Goal: Complete application form: Complete application form

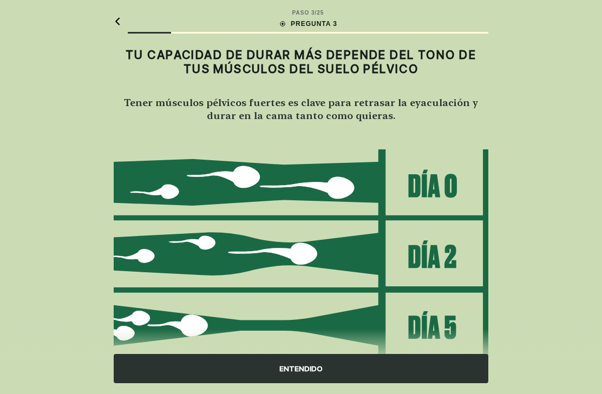
click at [413, 366] on div "ENTENDIDO" at bounding box center [301, 368] width 375 height 29
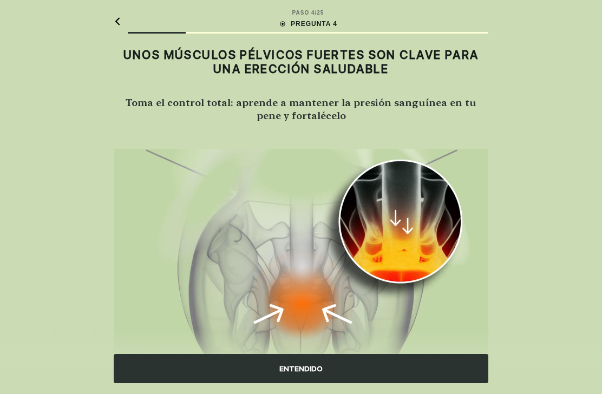
click at [402, 374] on div "ENTENDIDO" at bounding box center [301, 368] width 375 height 29
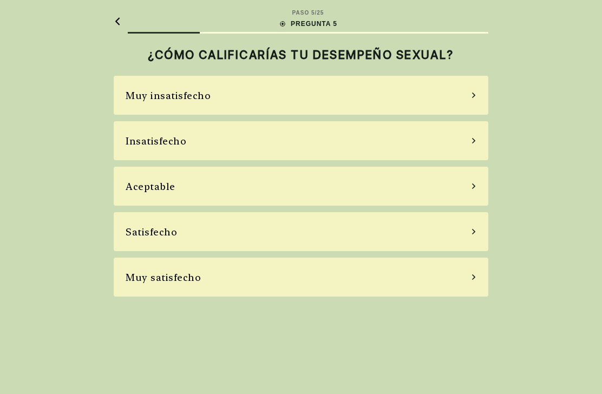
click at [464, 137] on div "Insatisfecho" at bounding box center [301, 140] width 375 height 39
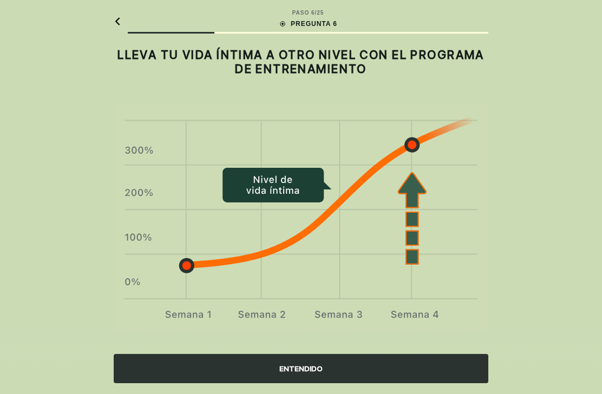
click at [398, 366] on div "ENTENDIDO" at bounding box center [301, 368] width 375 height 29
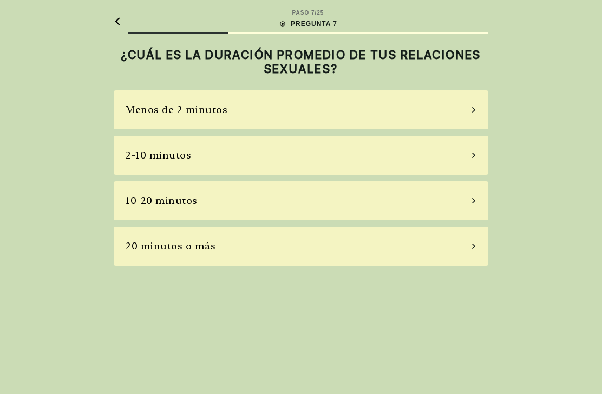
click at [467, 160] on div "2-10 minutos" at bounding box center [301, 155] width 375 height 39
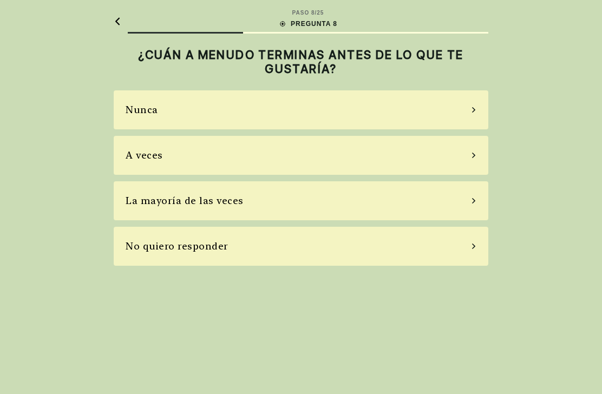
click at [473, 196] on div "La mayoría de las veces" at bounding box center [301, 200] width 375 height 39
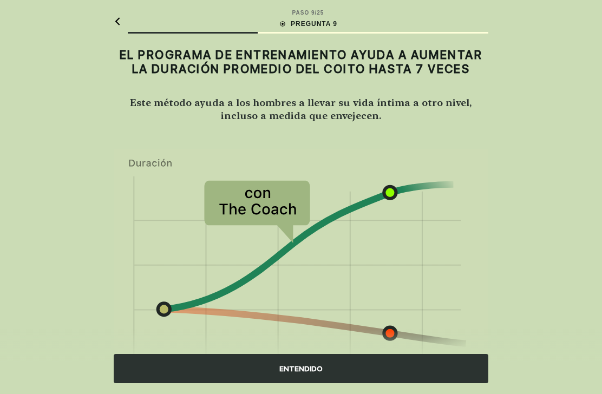
click at [401, 371] on div "ENTENDIDO" at bounding box center [301, 368] width 375 height 29
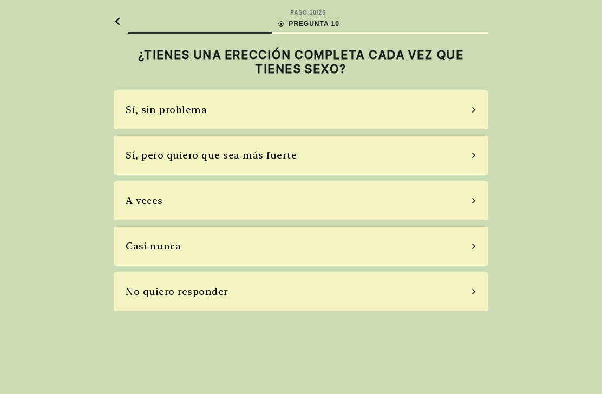
click at [465, 113] on div "Sí, sin problema" at bounding box center [301, 109] width 375 height 39
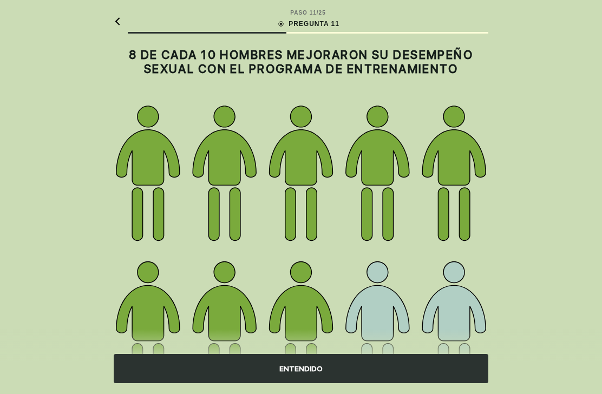
click at [394, 365] on div "ENTENDIDO" at bounding box center [301, 368] width 375 height 29
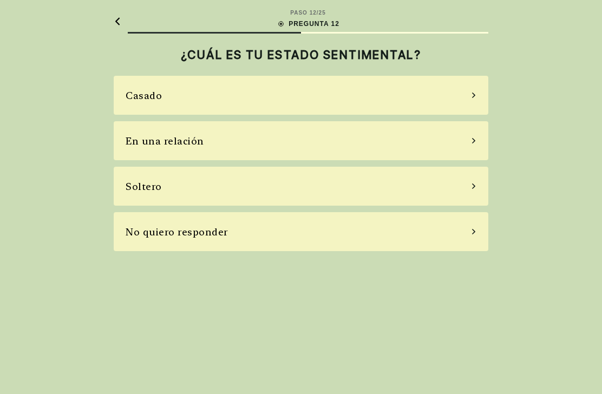
click at [470, 94] on div "Casado" at bounding box center [301, 95] width 375 height 39
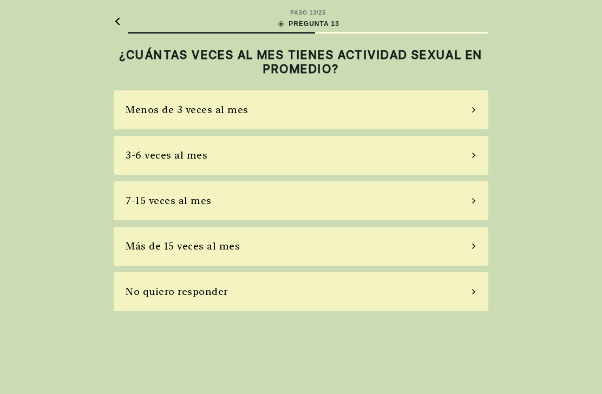
click at [465, 109] on div "Menos de 3 veces al mes" at bounding box center [301, 109] width 375 height 39
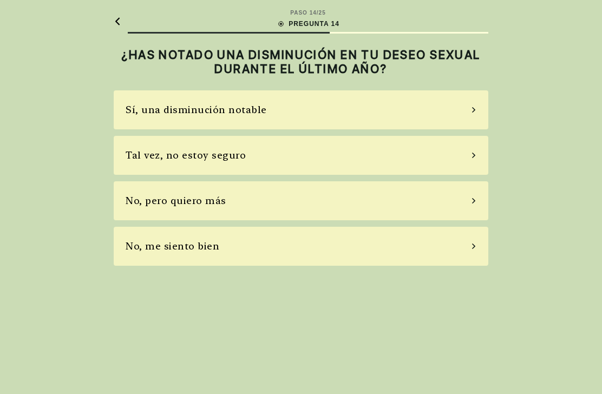
click at [474, 195] on div "No, pero quiero más" at bounding box center [301, 200] width 375 height 39
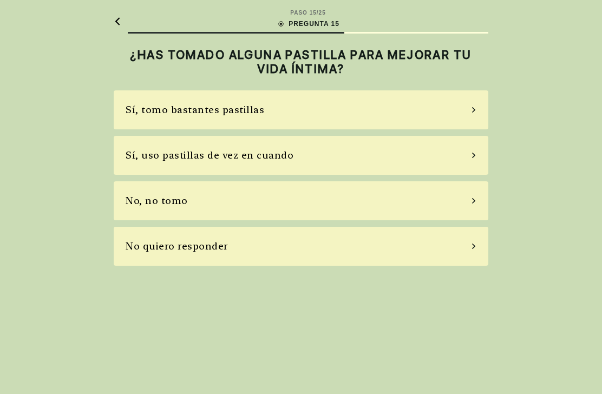
click at [464, 199] on div "No, no tomo" at bounding box center [301, 200] width 375 height 39
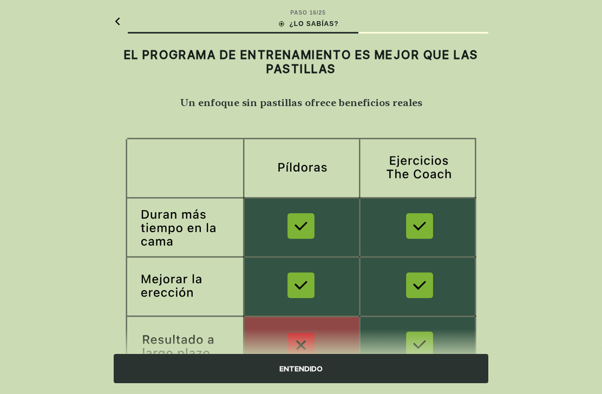
click at [398, 369] on div "ENTENDIDO" at bounding box center [301, 368] width 375 height 29
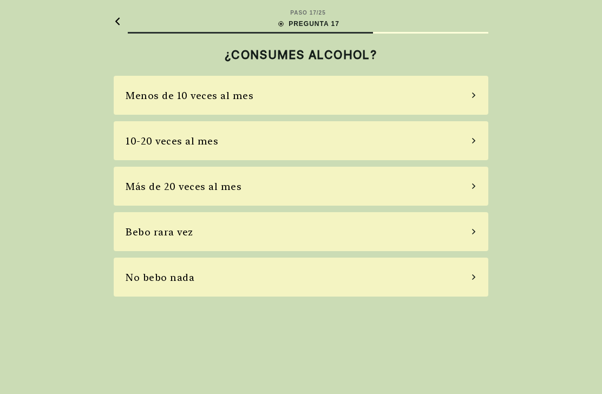
click at [475, 225] on div "Bebo rara vez" at bounding box center [301, 231] width 375 height 39
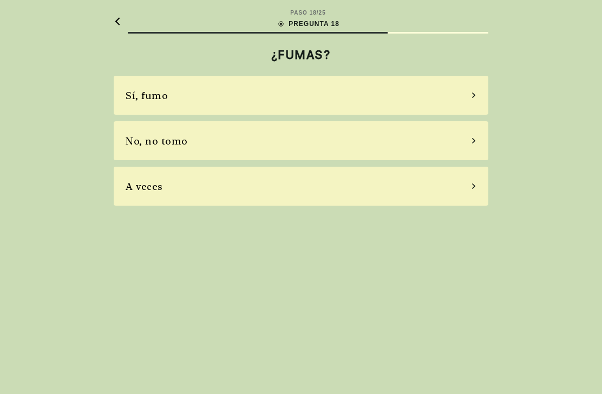
click at [469, 142] on div "No, no tomo" at bounding box center [301, 140] width 375 height 39
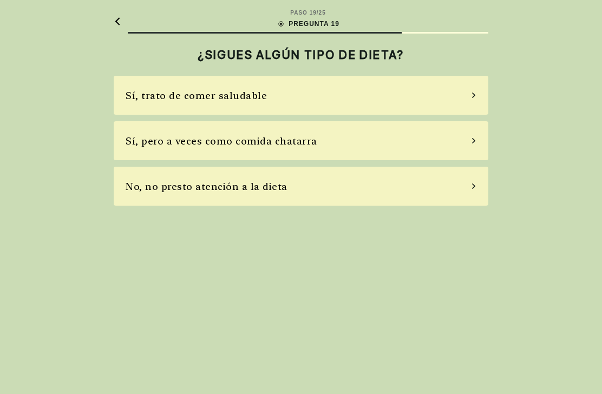
click at [468, 142] on div "Sí, pero a veces como comida chatarra" at bounding box center [301, 140] width 375 height 39
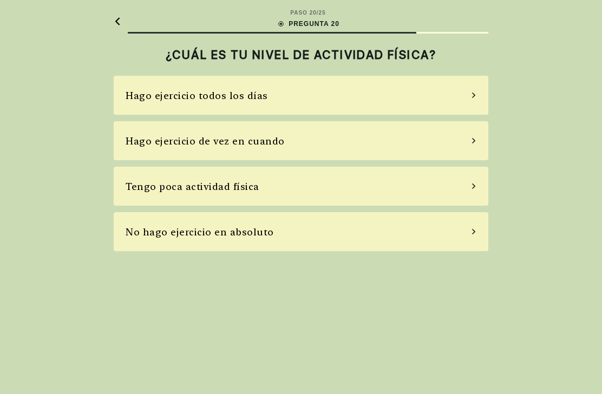
click at [467, 139] on div "Hago ejercicio de vez en cuando" at bounding box center [301, 140] width 375 height 39
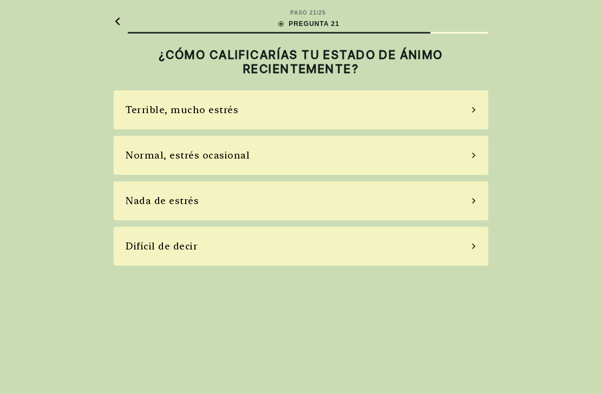
click at [469, 157] on div "Normal, estrés ocasional" at bounding box center [301, 155] width 375 height 39
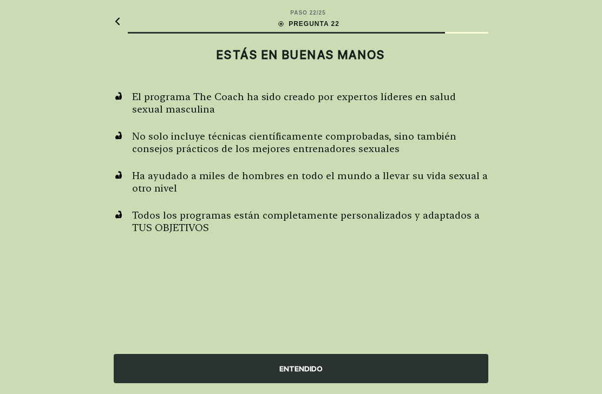
click at [391, 372] on div "ENTENDIDO" at bounding box center [301, 368] width 375 height 29
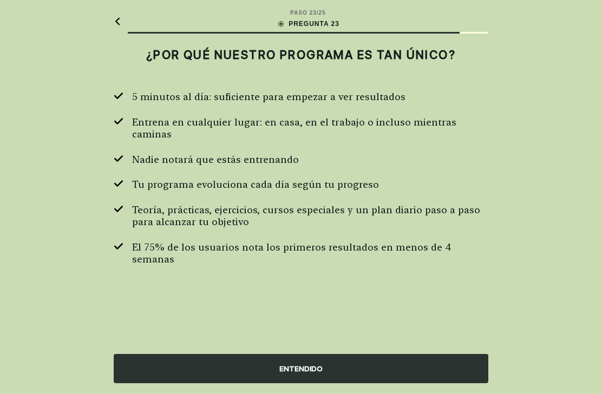
click at [391, 364] on div "ENTENDIDO" at bounding box center [301, 368] width 375 height 29
